Goal: Task Accomplishment & Management: Manage account settings

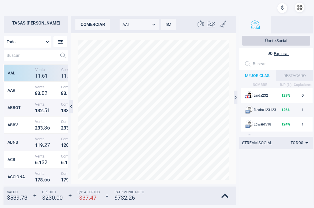
scroll to position [120, 59]
click at [301, 8] on button "button" at bounding box center [300, 8] width 10 height 10
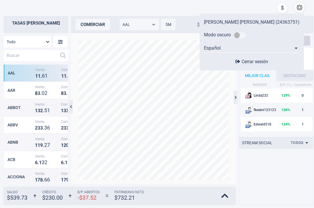
click at [256, 60] on span "Cerrar sesión" at bounding box center [255, 61] width 27 height 5
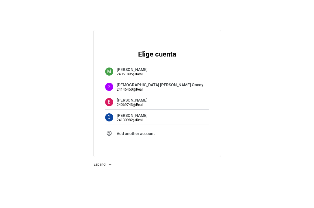
scroll to position [0, 0]
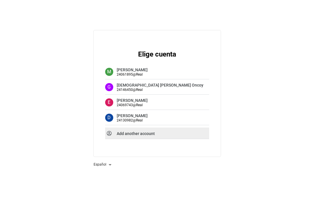
click at [134, 131] on div "Add another account" at bounding box center [157, 134] width 104 height 12
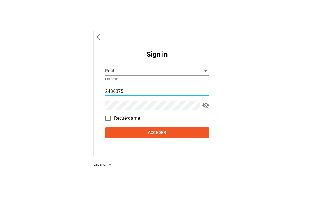
click at [133, 90] on input "24363751" at bounding box center [157, 91] width 104 height 9
paste input "24515047"
type input "2436375124515047"
click at [151, 92] on input "2436375124515047" at bounding box center [157, 91] width 104 height 9
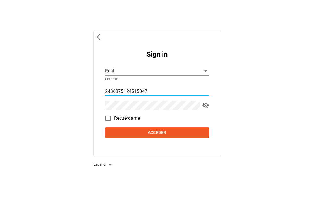
click at [151, 92] on input "2436375124515047" at bounding box center [157, 91] width 104 height 9
paste input "24515047"
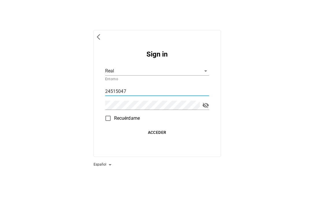
type input "24515047"
click at [152, 135] on span "Acceder" at bounding box center [157, 132] width 99 height 7
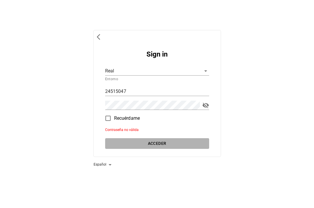
click at [156, 149] on button "Acceder" at bounding box center [157, 143] width 104 height 11
click at [161, 143] on span "Acceder" at bounding box center [157, 143] width 99 height 7
click at [121, 141] on span "Acceder" at bounding box center [157, 143] width 99 height 7
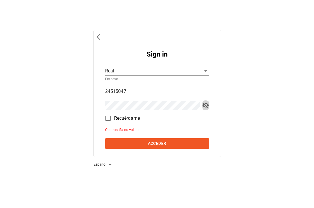
click at [207, 107] on span "toggle password visibility" at bounding box center [205, 105] width 7 height 7
click at [105, 138] on button "Acceder" at bounding box center [157, 143] width 104 height 11
